Goal: Find specific page/section: Find specific page/section

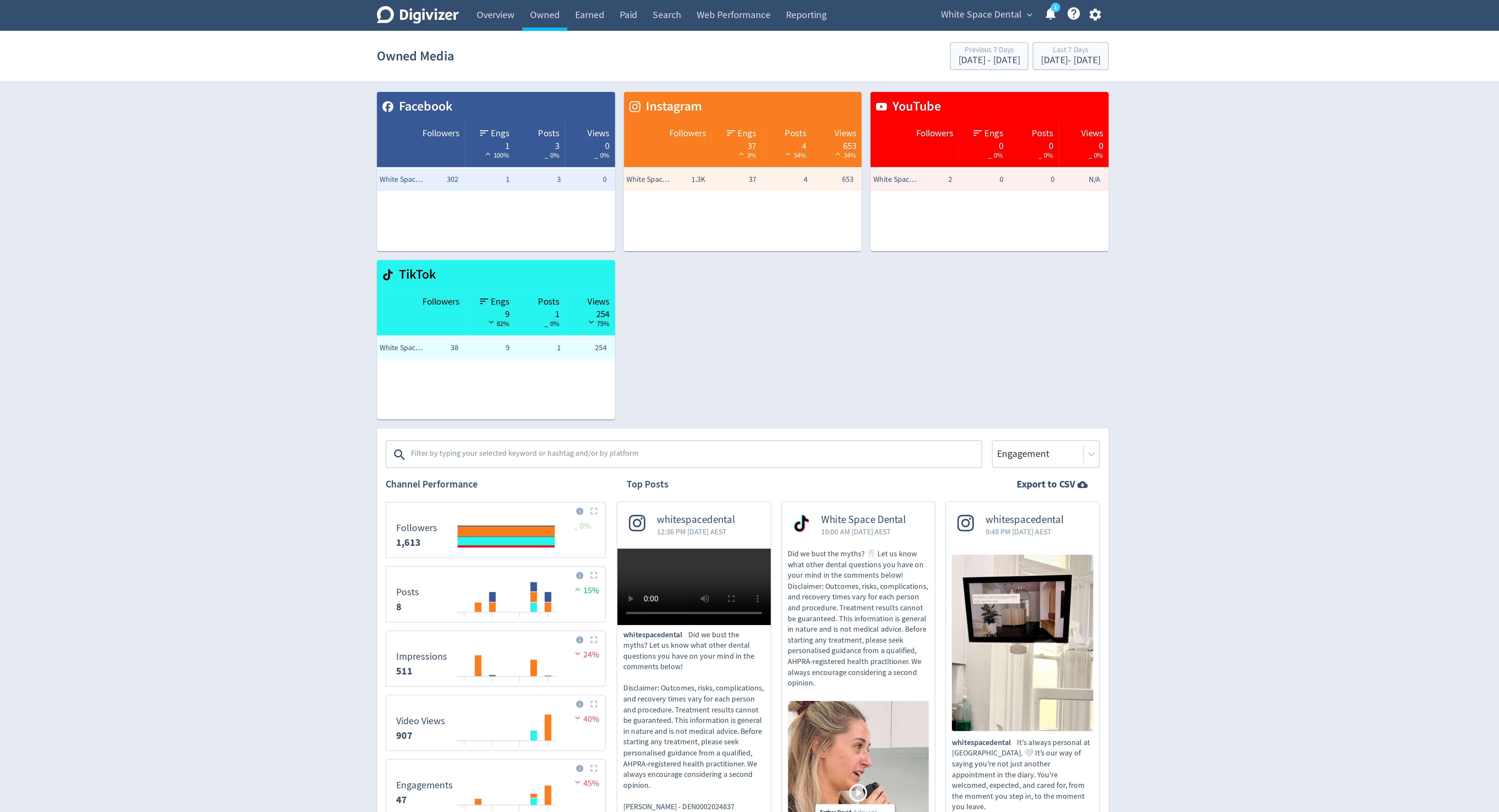
click at [874, 8] on span "White Space Dental" at bounding box center [860, 7] width 37 height 8
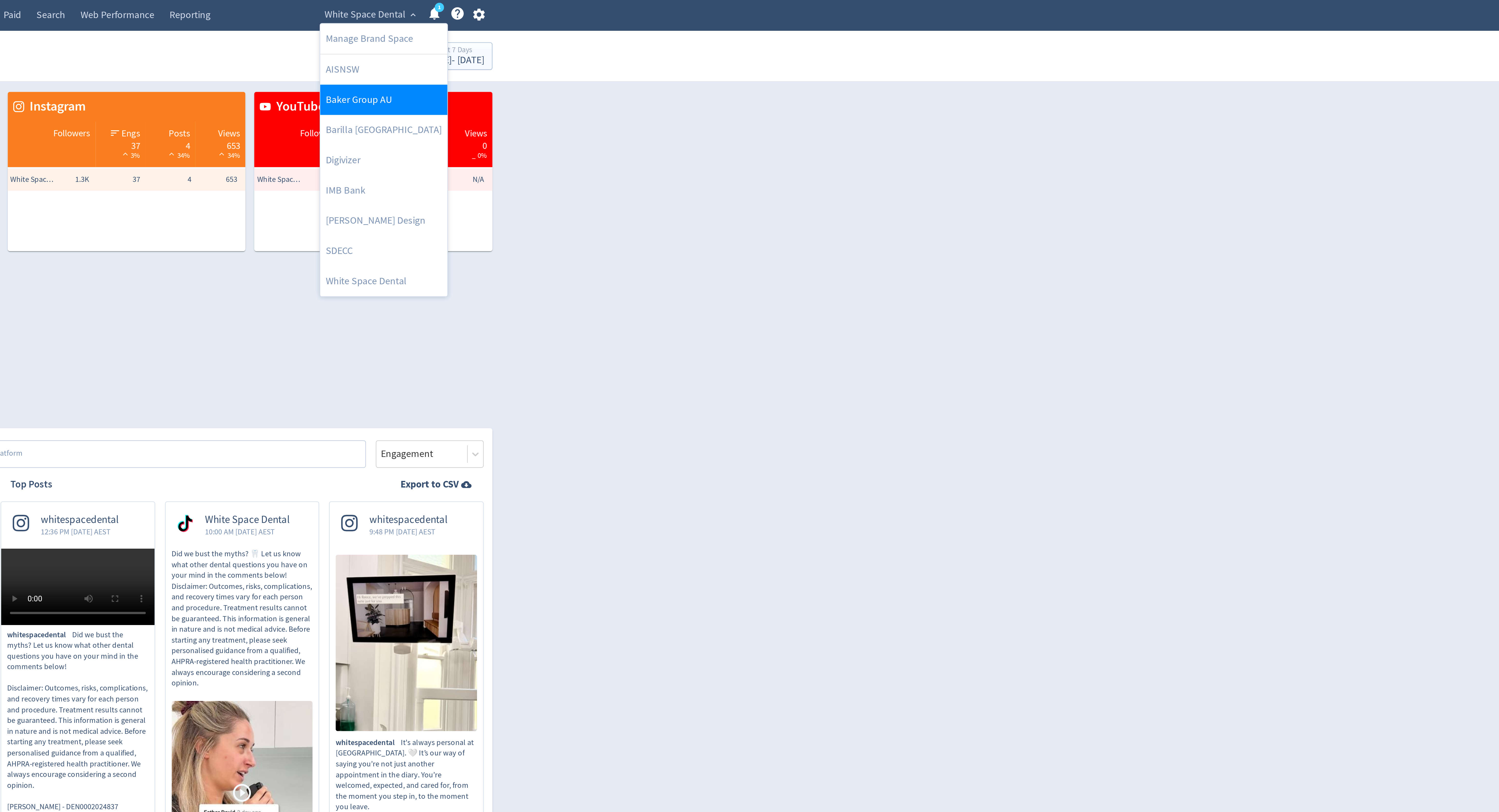
click at [866, 48] on link "Baker Group AU" at bounding box center [868, 46] width 59 height 14
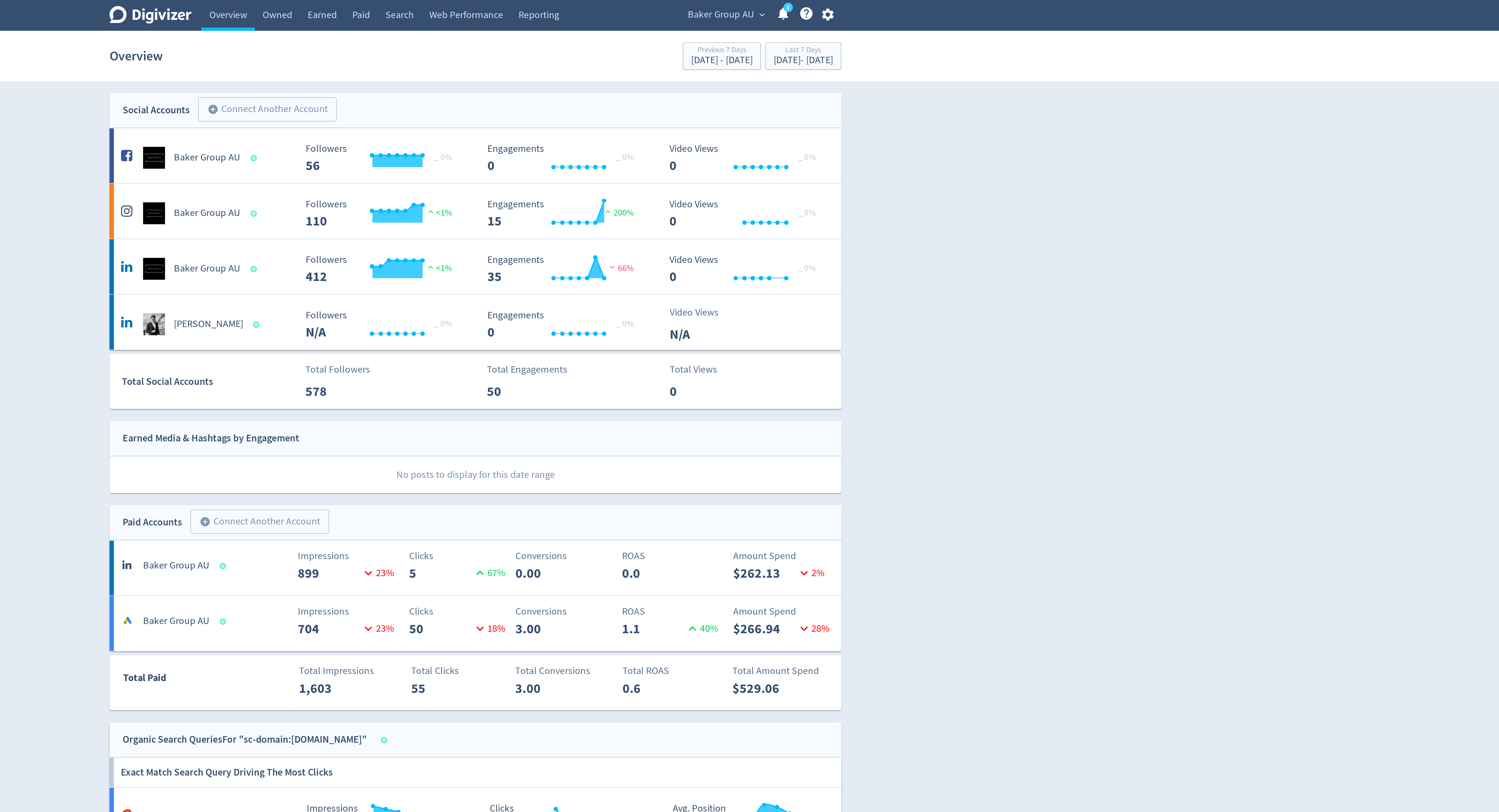
click at [861, 7] on span "Baker Group AU" at bounding box center [863, 7] width 31 height 8
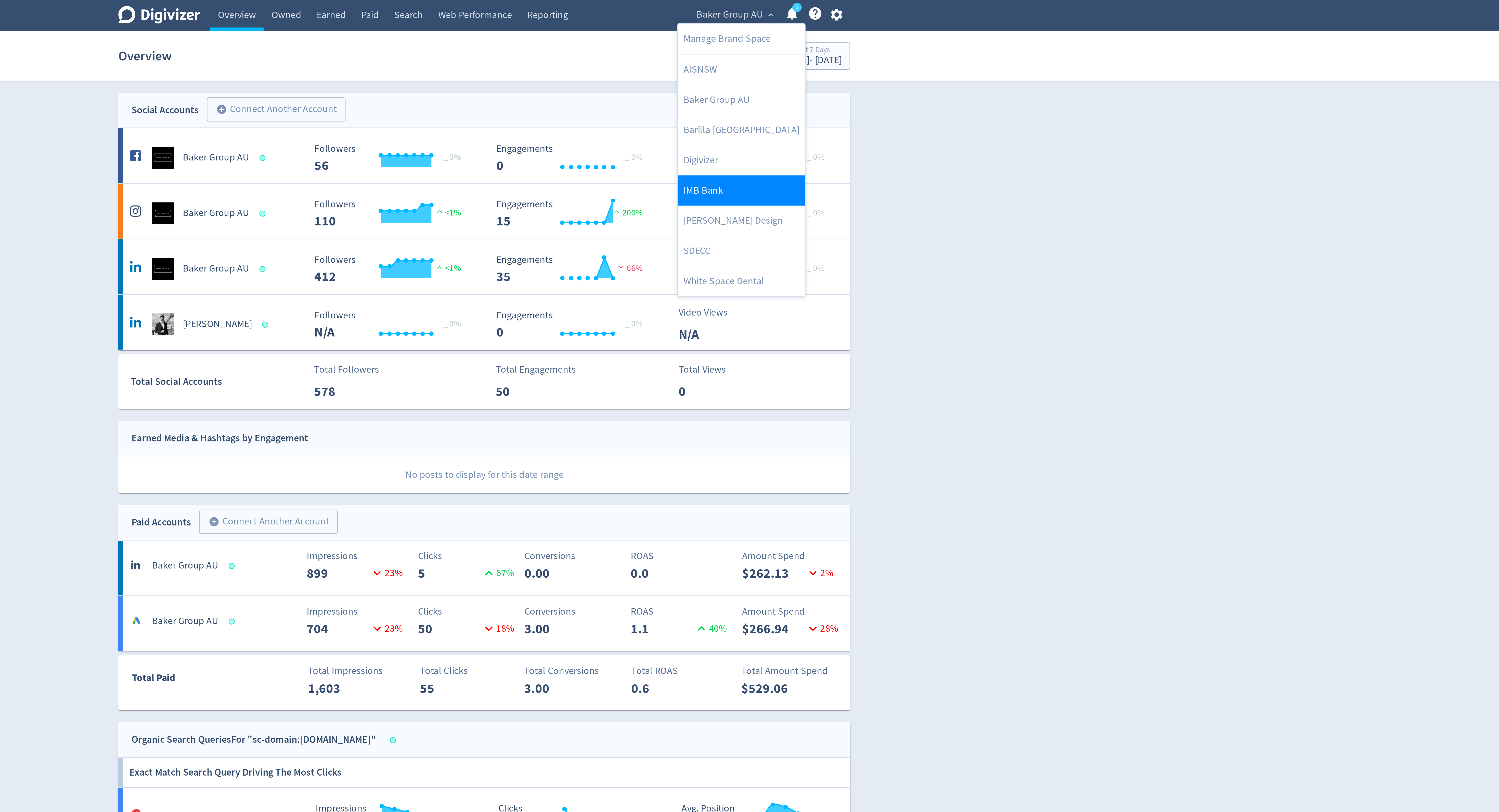
click at [856, 85] on link "IMB Bank" at bounding box center [868, 88] width 59 height 14
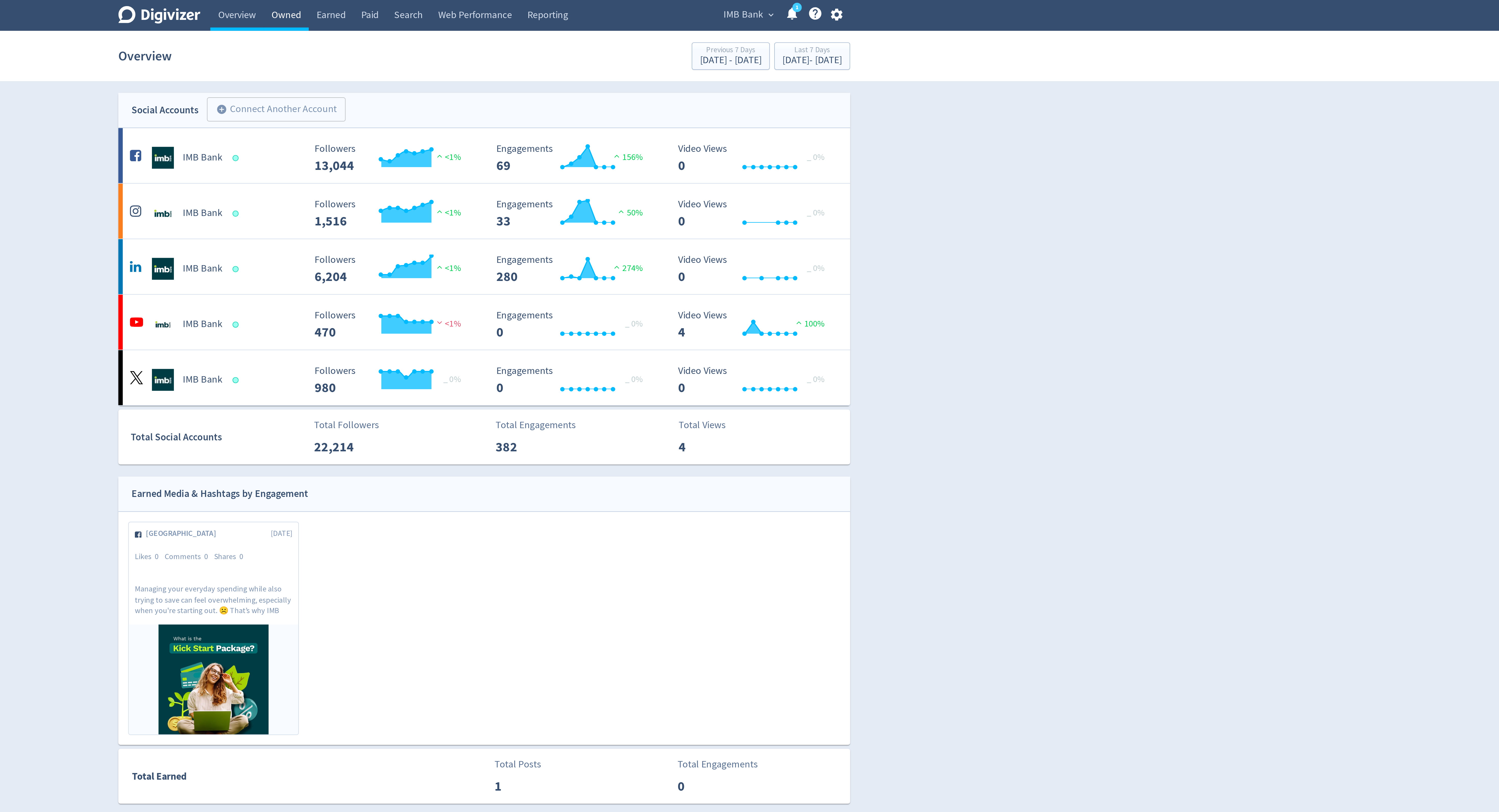
click at [654, 7] on link "Owned" at bounding box center [657, 7] width 21 height 14
